Goal: Task Accomplishment & Management: Use online tool/utility

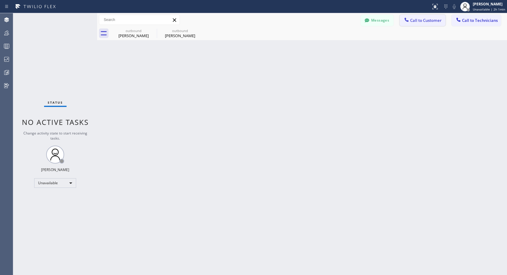
click at [425, 22] on span "Call to Customer" at bounding box center [425, 20] width 31 height 5
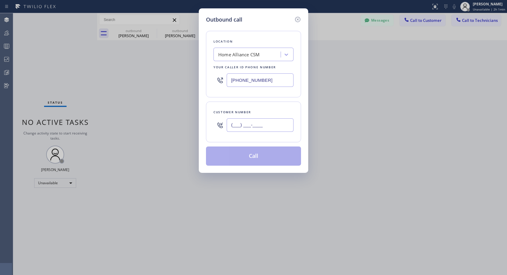
click at [231, 124] on input "(___) ___-____" at bounding box center [260, 124] width 67 height 13
paste input "650) 303-3316"
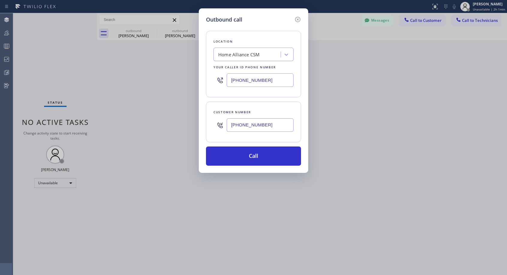
type input "[PHONE_NUMBER]"
click at [229, 81] on input "[PHONE_NUMBER]" at bounding box center [260, 79] width 67 height 13
paste input "408) 617-8880"
type input "[PHONE_NUMBER]"
click at [289, 37] on div "Location Top Sub Zero Appliance Repair Your caller id phone number [PHONE_NUMBE…" at bounding box center [253, 64] width 95 height 67
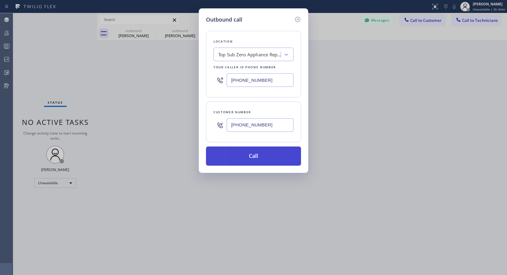
click at [255, 155] on button "Call" at bounding box center [253, 156] width 95 height 19
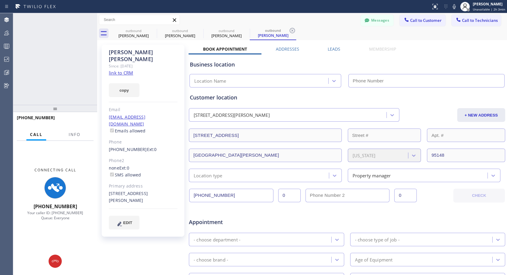
type input "[PHONE_NUMBER]"
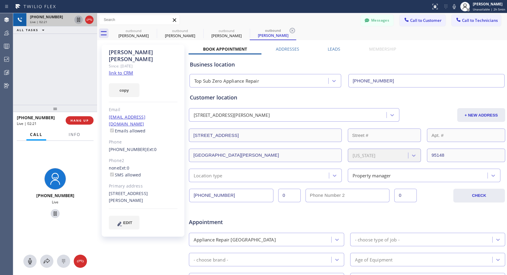
click at [78, 19] on icon at bounding box center [78, 20] width 3 height 4
click at [79, 20] on icon at bounding box center [78, 20] width 4 height 4
click at [91, 18] on icon at bounding box center [89, 19] width 7 height 7
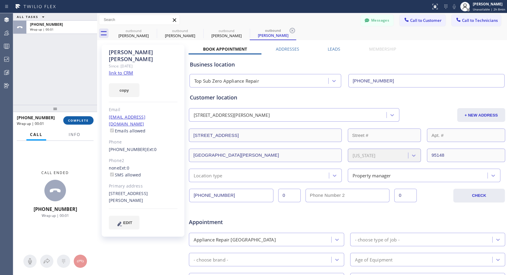
click at [73, 120] on span "COMPLETE" at bounding box center [78, 120] width 21 height 4
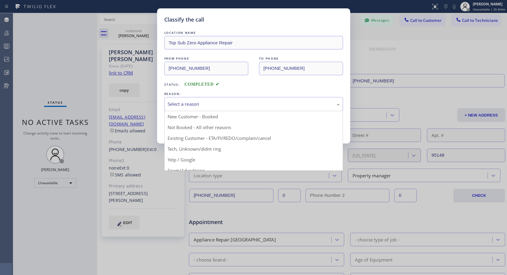
click at [211, 103] on div "Select a reason" at bounding box center [254, 104] width 172 height 7
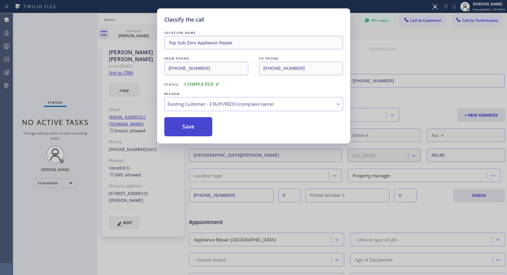
click at [184, 133] on button "Save" at bounding box center [188, 126] width 48 height 19
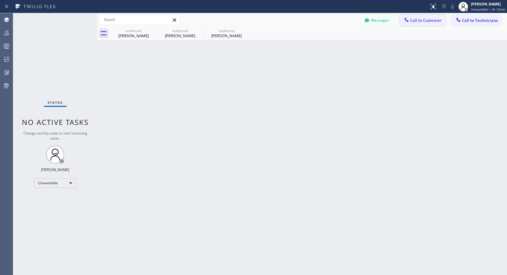
click at [412, 19] on span "Call to Customer" at bounding box center [425, 20] width 31 height 5
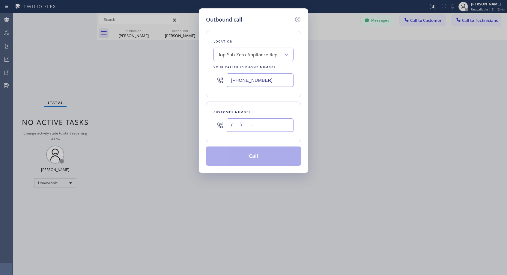
click at [235, 124] on input "(___) ___-____" at bounding box center [260, 124] width 67 height 13
paste input "760) 601-6478"
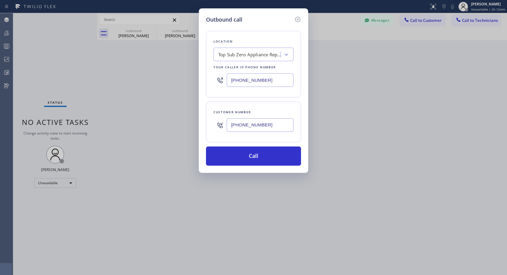
type input "[PHONE_NUMBER]"
click at [234, 79] on input "[PHONE_NUMBER]" at bounding box center [260, 79] width 67 height 13
paste input "760) 452-3788"
type input "[PHONE_NUMBER]"
click at [255, 155] on button "Call" at bounding box center [253, 156] width 95 height 19
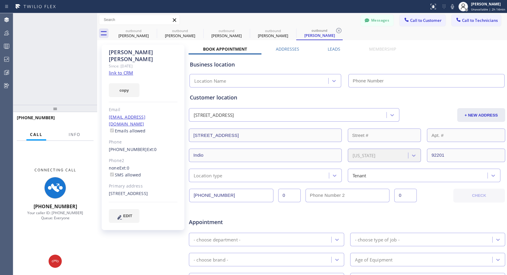
type input "[PHONE_NUMBER]"
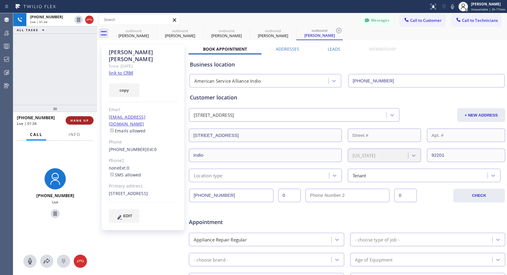
click at [77, 121] on span "HANG UP" at bounding box center [79, 120] width 18 height 4
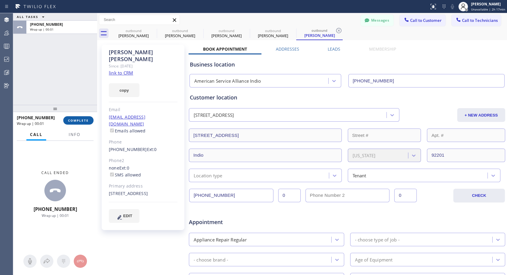
click at [86, 122] on span "COMPLETE" at bounding box center [78, 120] width 21 height 4
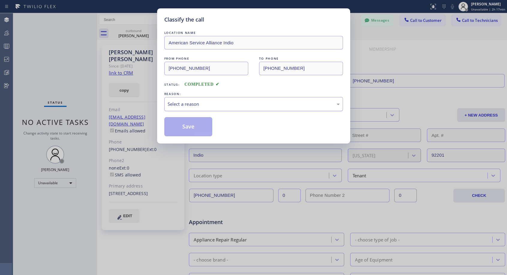
click at [249, 103] on div "Select a reason" at bounding box center [254, 104] width 172 height 7
click at [206, 129] on button "Save" at bounding box center [188, 126] width 48 height 19
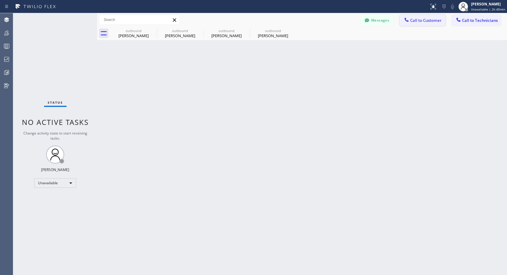
drag, startPoint x: 421, startPoint y: 22, endPoint x: 274, endPoint y: 76, distance: 156.6
click at [421, 22] on span "Call to Customer" at bounding box center [425, 20] width 31 height 5
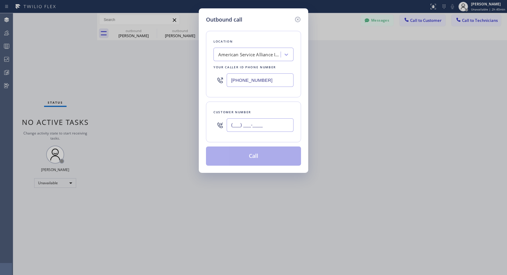
click at [232, 125] on input "(___) ___-____" at bounding box center [260, 124] width 67 height 13
paste input "310) 283-8695"
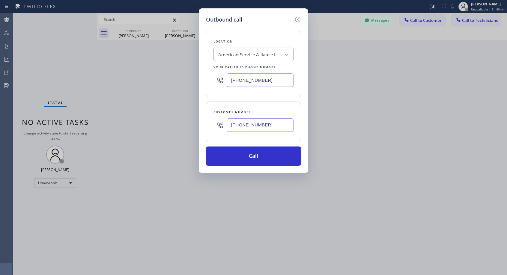
type input "[PHONE_NUMBER]"
click at [289, 54] on div at bounding box center [286, 54] width 11 height 11
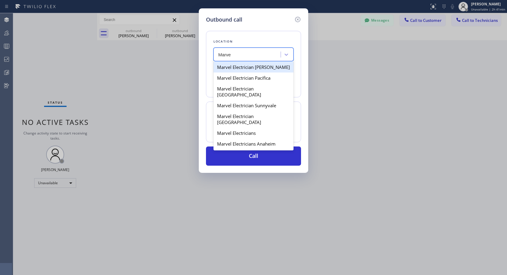
type input "Marve"
click at [223, 53] on div "Search location" at bounding box center [234, 54] width 32 height 7
paste input "Marvel Electricians Torrance"
type input "Marvel Electricians Torrance"
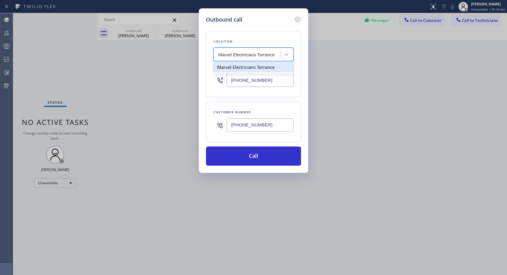
click at [248, 70] on div "Marvel Electricians Torrance" at bounding box center [254, 67] width 80 height 11
type input "[PHONE_NUMBER]"
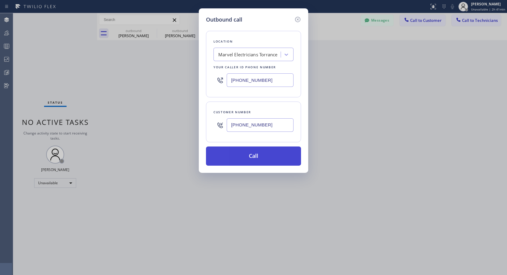
click at [258, 155] on button "Call" at bounding box center [253, 156] width 95 height 19
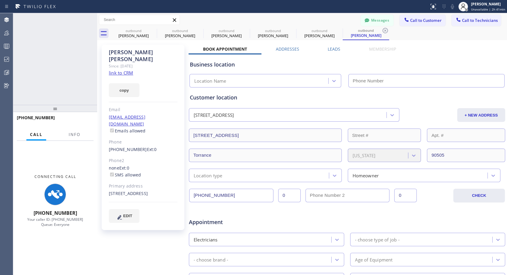
type input "[PHONE_NUMBER]"
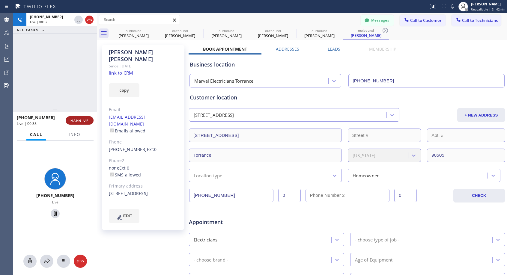
click at [88, 120] on span "HANG UP" at bounding box center [79, 120] width 18 height 4
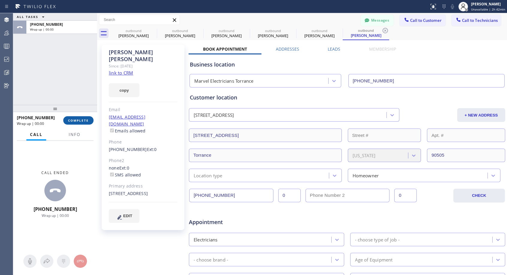
click at [88, 120] on span "COMPLETE" at bounding box center [78, 120] width 21 height 4
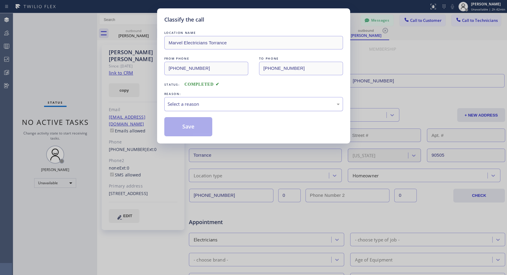
click at [202, 104] on div "Select a reason" at bounding box center [254, 104] width 172 height 7
click at [185, 128] on button "Save" at bounding box center [188, 126] width 48 height 19
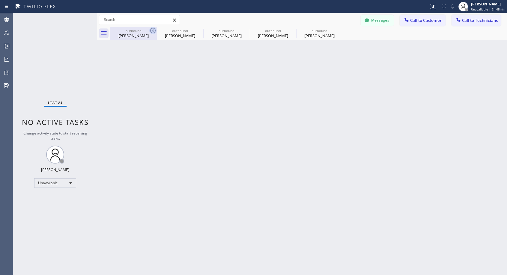
click at [155, 32] on icon at bounding box center [152, 30] width 5 height 5
click at [0, 0] on icon at bounding box center [0, 0] width 0 height 0
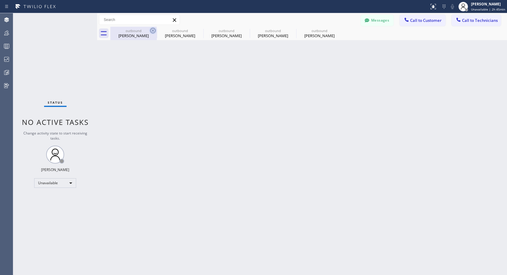
click at [155, 32] on div "outbound [PERSON_NAME] outbound [PERSON_NAME] outbound [PERSON_NAME] outbound […" at bounding box center [308, 33] width 397 height 13
click at [154, 31] on div at bounding box center [308, 33] width 397 height 13
click at [423, 23] on span "Call to Customer" at bounding box center [425, 20] width 31 height 5
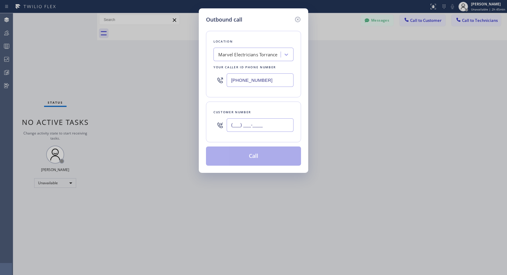
click at [237, 130] on input "(___) ___-____" at bounding box center [260, 124] width 67 height 13
paste input "510) 846-8978"
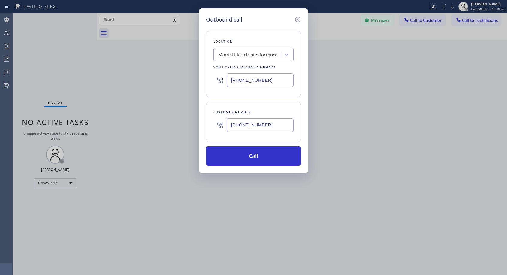
type input "[PHONE_NUMBER]"
click at [224, 53] on div "Marvel Electricians Torrance" at bounding box center [247, 54] width 59 height 7
paste input "Hayward Viking Stove Repair"
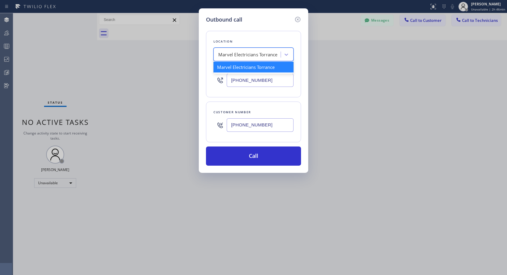
type input "Hayward Viking Stove Repair"
click at [240, 69] on div "Hayward Viking Stove Repair" at bounding box center [254, 67] width 80 height 11
type input "[PHONE_NUMBER]"
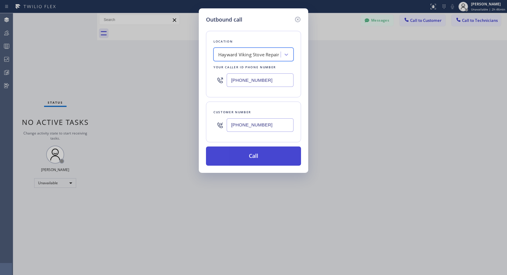
click at [265, 156] on button "Call" at bounding box center [253, 156] width 95 height 19
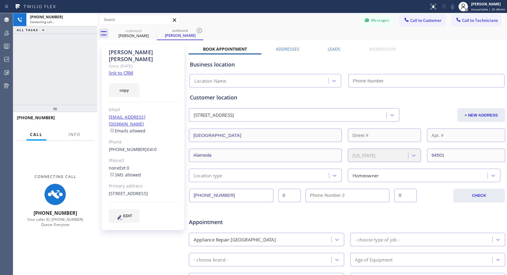
type input "[PHONE_NUMBER]"
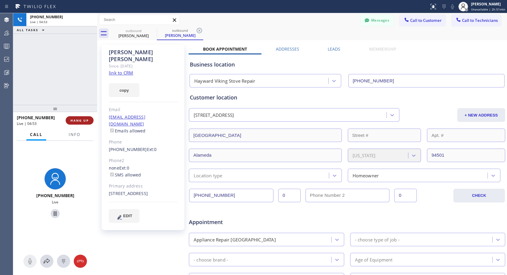
click at [77, 121] on span "HANG UP" at bounding box center [79, 120] width 18 height 4
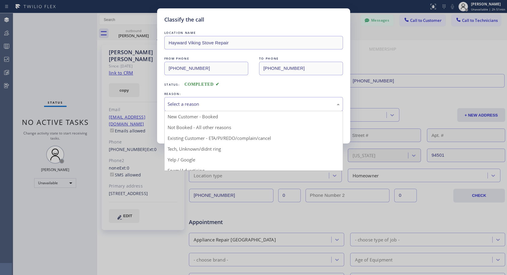
click at [208, 108] on div "Select a reason" at bounding box center [253, 104] width 179 height 14
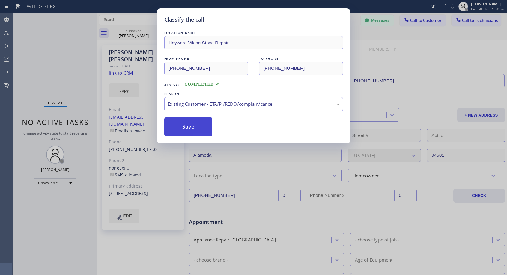
click at [201, 130] on button "Save" at bounding box center [188, 126] width 48 height 19
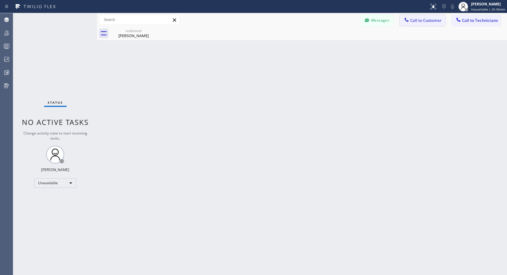
click at [432, 22] on span "Call to Customer" at bounding box center [425, 20] width 31 height 5
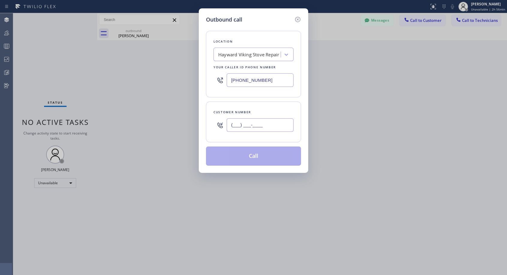
click at [252, 129] on input "(___) ___-____" at bounding box center [260, 124] width 67 height 13
paste input "949) 290-9002"
type input "[PHONE_NUMBER]"
click at [232, 52] on div "Hayward Viking Stove Repair" at bounding box center [248, 54] width 61 height 7
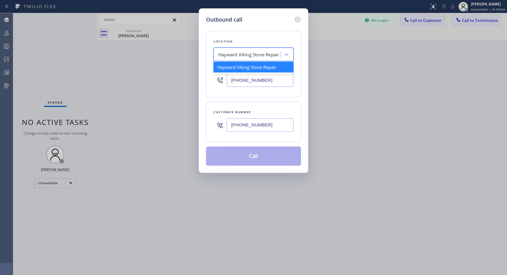
paste input "Viking Repair Service"
type input "Viking Repair Service"
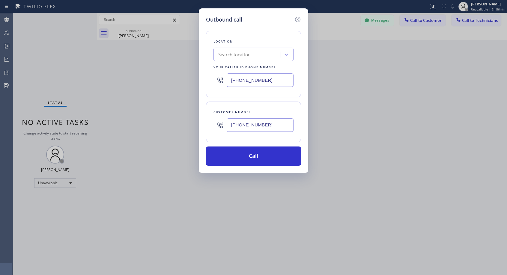
scroll to position [0, 0]
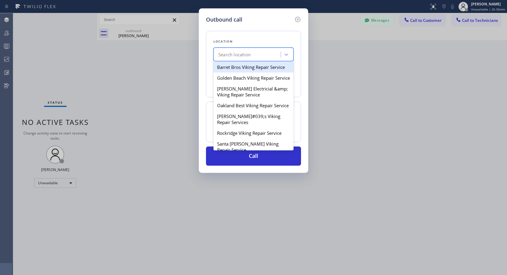
click at [241, 55] on div "Search location" at bounding box center [234, 54] width 32 height 7
click at [349, 83] on div "Outbound call Location option Hayward Viking Stove Repair, selected. option Bar…" at bounding box center [253, 137] width 507 height 275
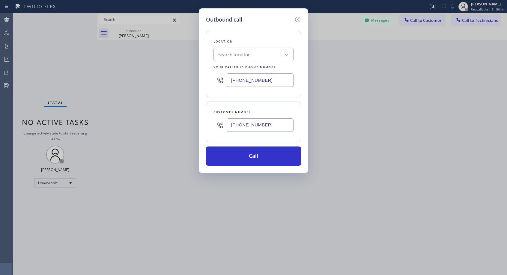
click at [253, 81] on input "[PHONE_NUMBER]" at bounding box center [260, 79] width 67 height 13
click at [232, 79] on input "[PHONE_NUMBER]" at bounding box center [260, 79] width 67 height 13
paste input "949) 239-1524"
type input "[PHONE_NUMBER]"
click at [251, 159] on button "Call" at bounding box center [253, 156] width 95 height 19
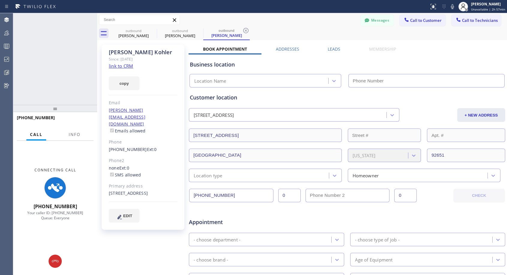
type input "[PHONE_NUMBER]"
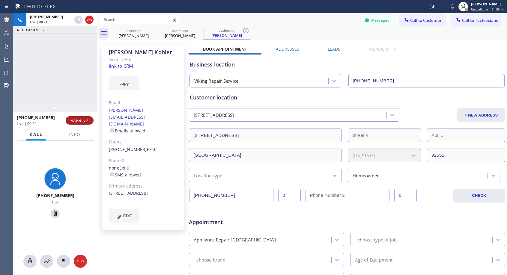
click at [81, 119] on span "HANG UP" at bounding box center [79, 120] width 18 height 4
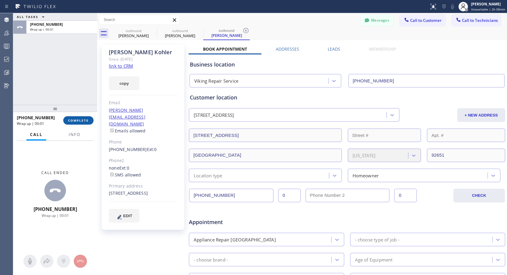
click at [81, 119] on span "COMPLETE" at bounding box center [78, 120] width 21 height 4
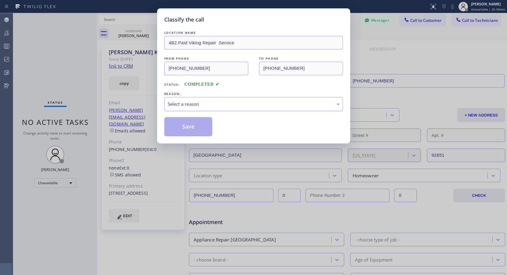
click at [222, 103] on div "Select a reason" at bounding box center [254, 104] width 172 height 7
click at [186, 128] on button "Save" at bounding box center [188, 126] width 48 height 19
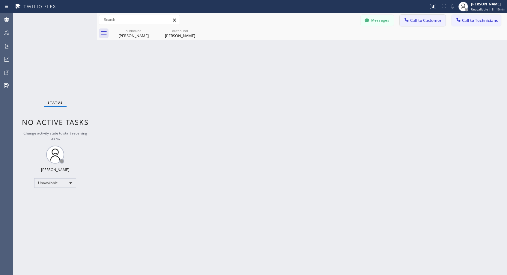
click at [408, 19] on icon at bounding box center [407, 20] width 6 height 6
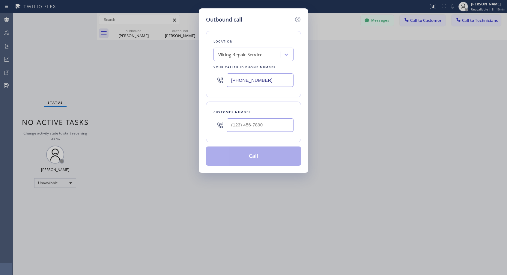
click at [224, 54] on div "Viking Repair Service" at bounding box center [240, 54] width 44 height 7
paste input "Advance AC Repair Service"
type input "Advance AC Repair Service"
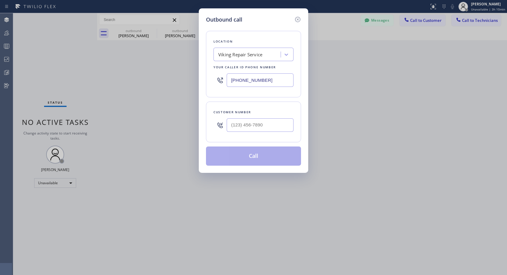
click at [228, 76] on input "[PHONE_NUMBER]" at bounding box center [260, 79] width 67 height 13
paste input "626) 921-4230"
type input "[PHONE_NUMBER]"
click at [297, 69] on div "Location Advance AC Repair Service Your caller id phone number [PHONE_NUMBER]" at bounding box center [253, 64] width 95 height 67
click at [232, 124] on input "(___) ___-____" at bounding box center [260, 124] width 67 height 13
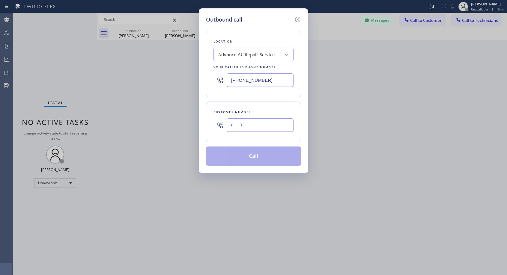
paste input "707) 704-9213"
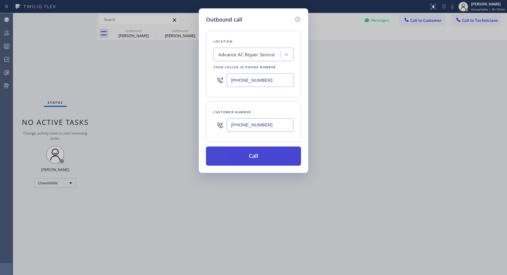
type input "[PHONE_NUMBER]"
click at [251, 154] on button "Call" at bounding box center [253, 156] width 95 height 19
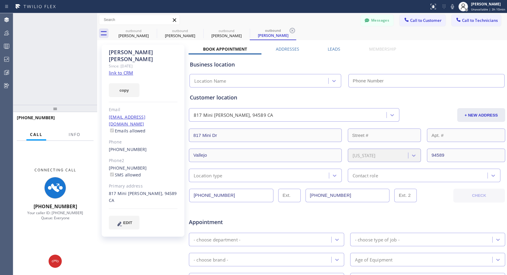
type input "[PHONE_NUMBER]"
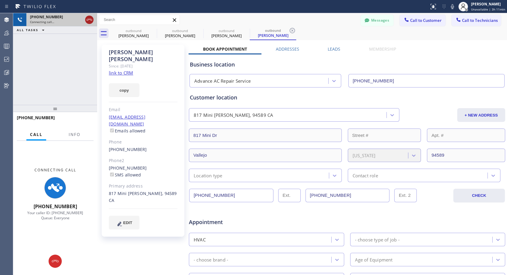
click at [88, 20] on icon at bounding box center [89, 19] width 7 height 7
